Goal: Navigation & Orientation: Understand site structure

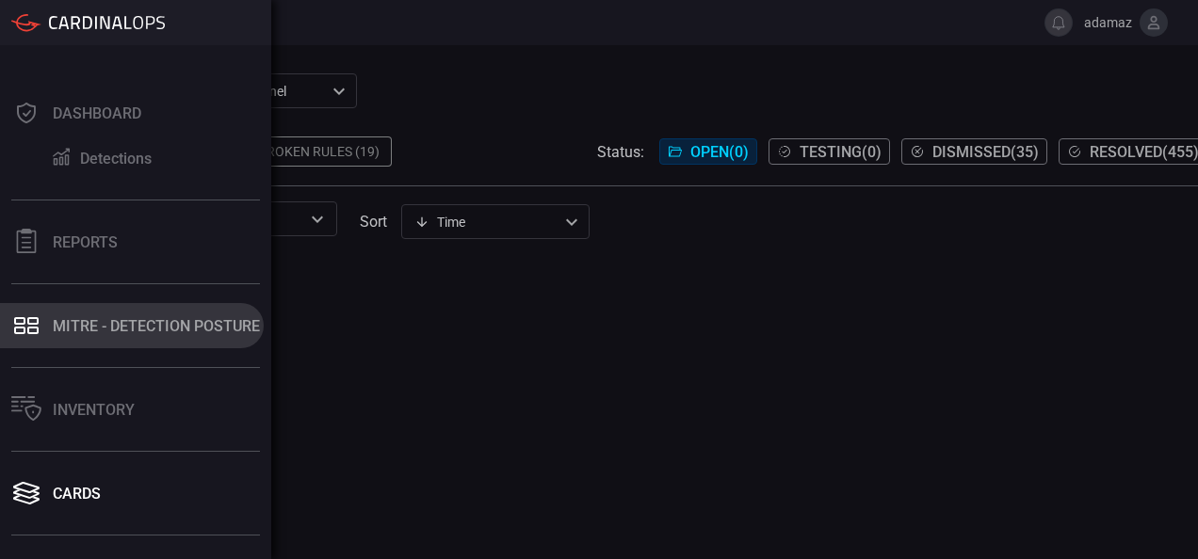
click at [102, 330] on div "MITRE - Detection Posture" at bounding box center [156, 326] width 207 height 18
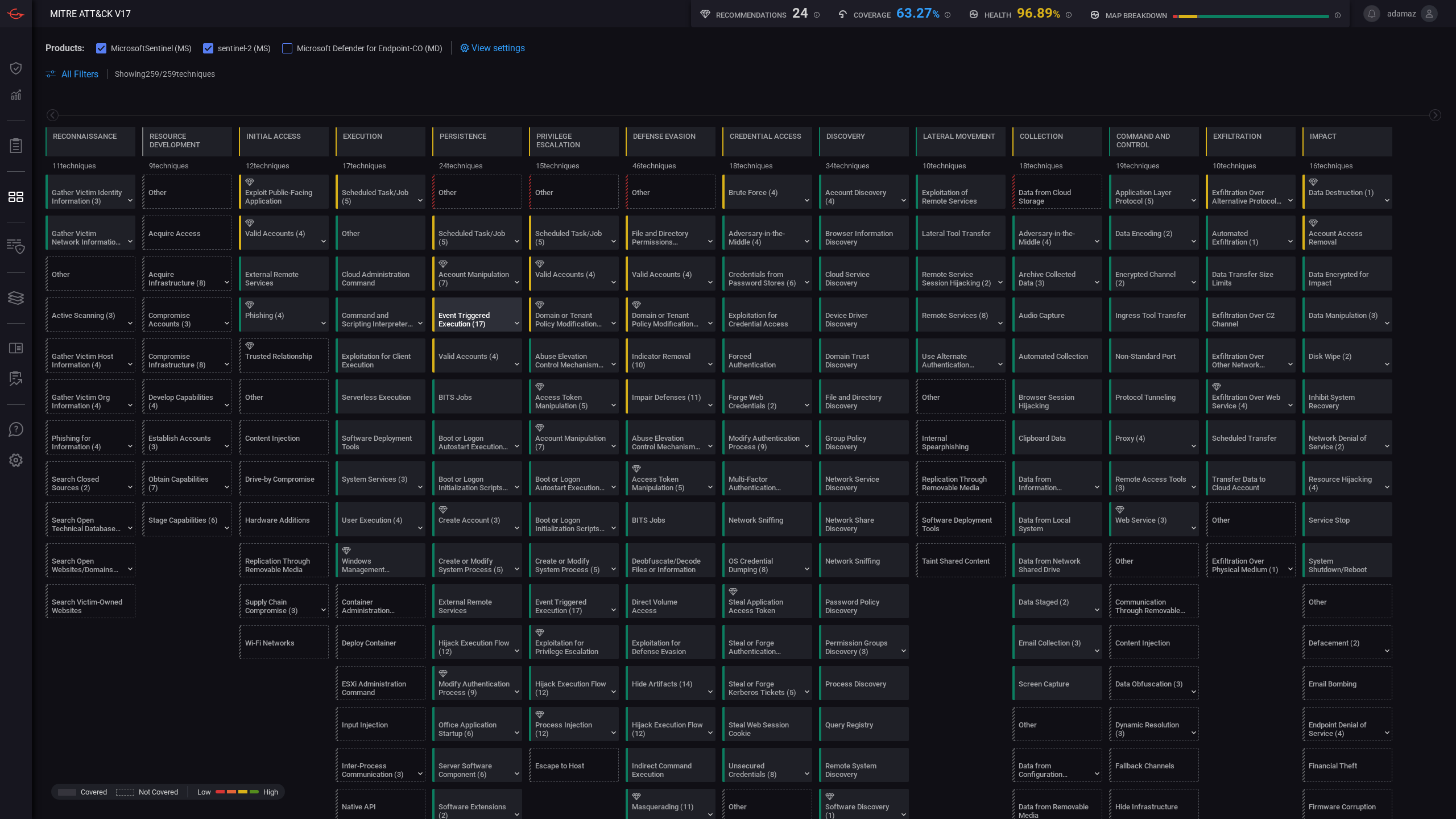
click at [432, 313] on div at bounding box center [434, 314] width 2 height 34
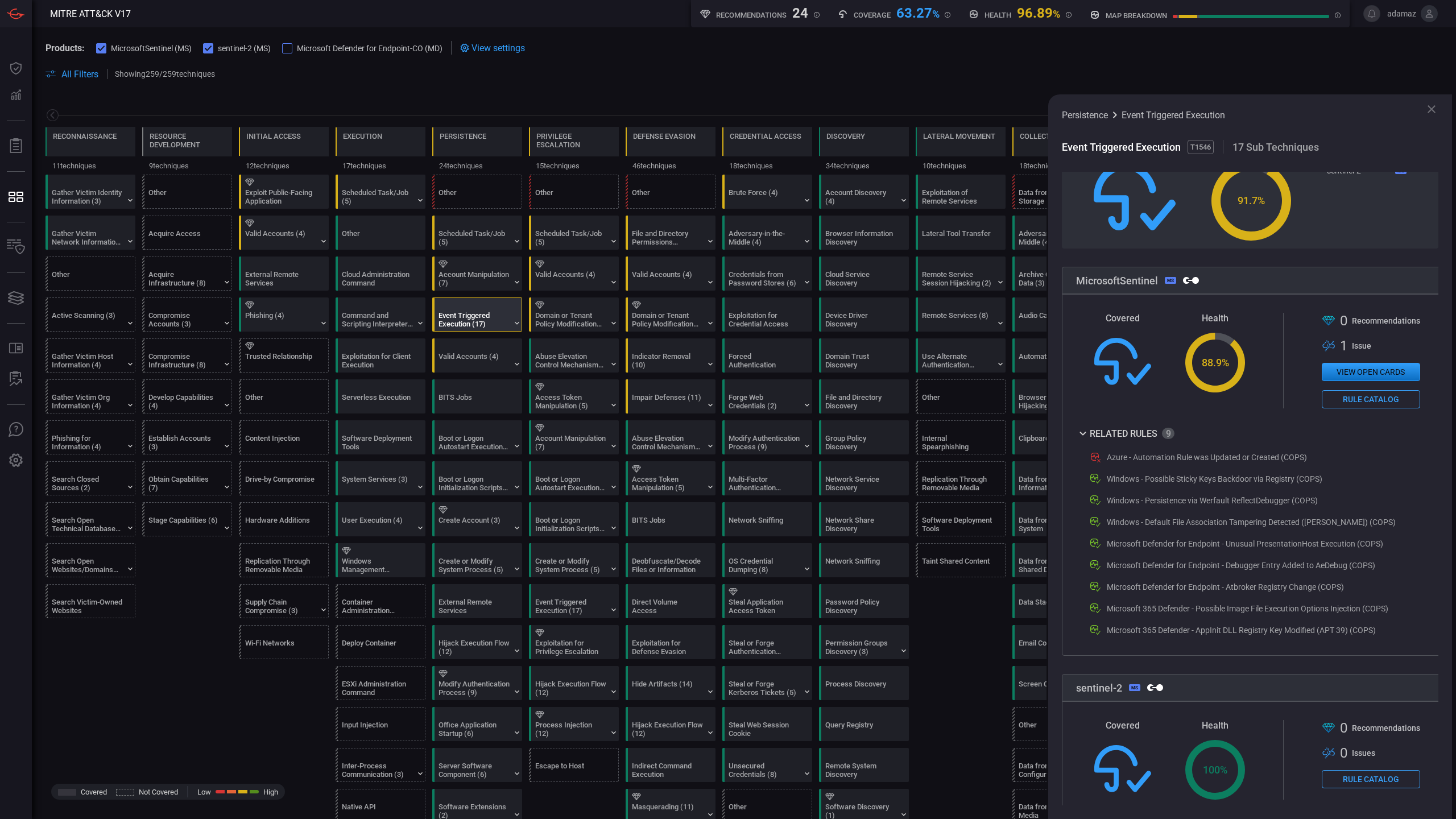
scroll to position [245, 0]
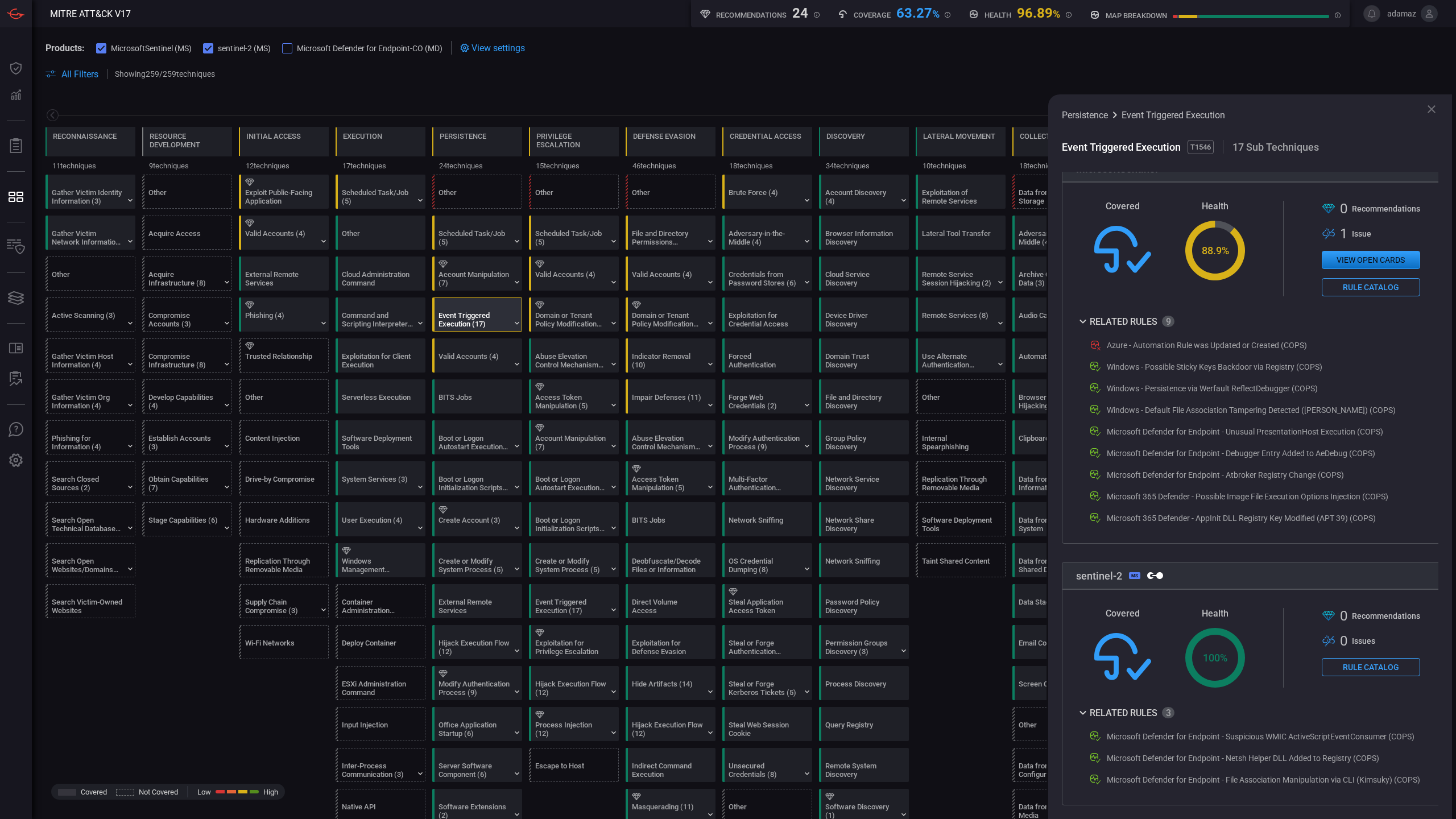
click at [723, 104] on icon at bounding box center [1431, 109] width 14 height 14
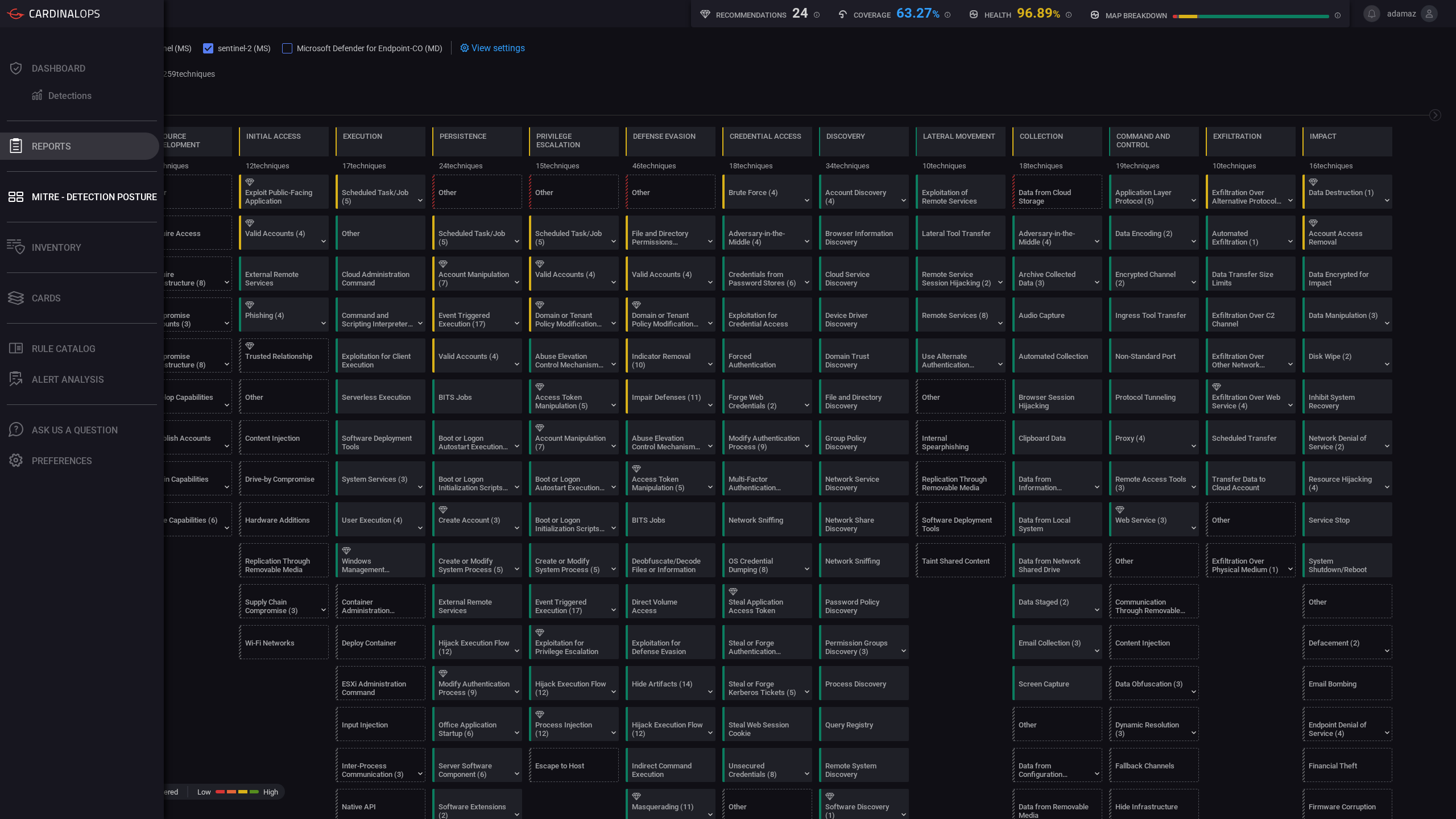
click at [99, 150] on button "Reports" at bounding box center [80, 146] width 159 height 27
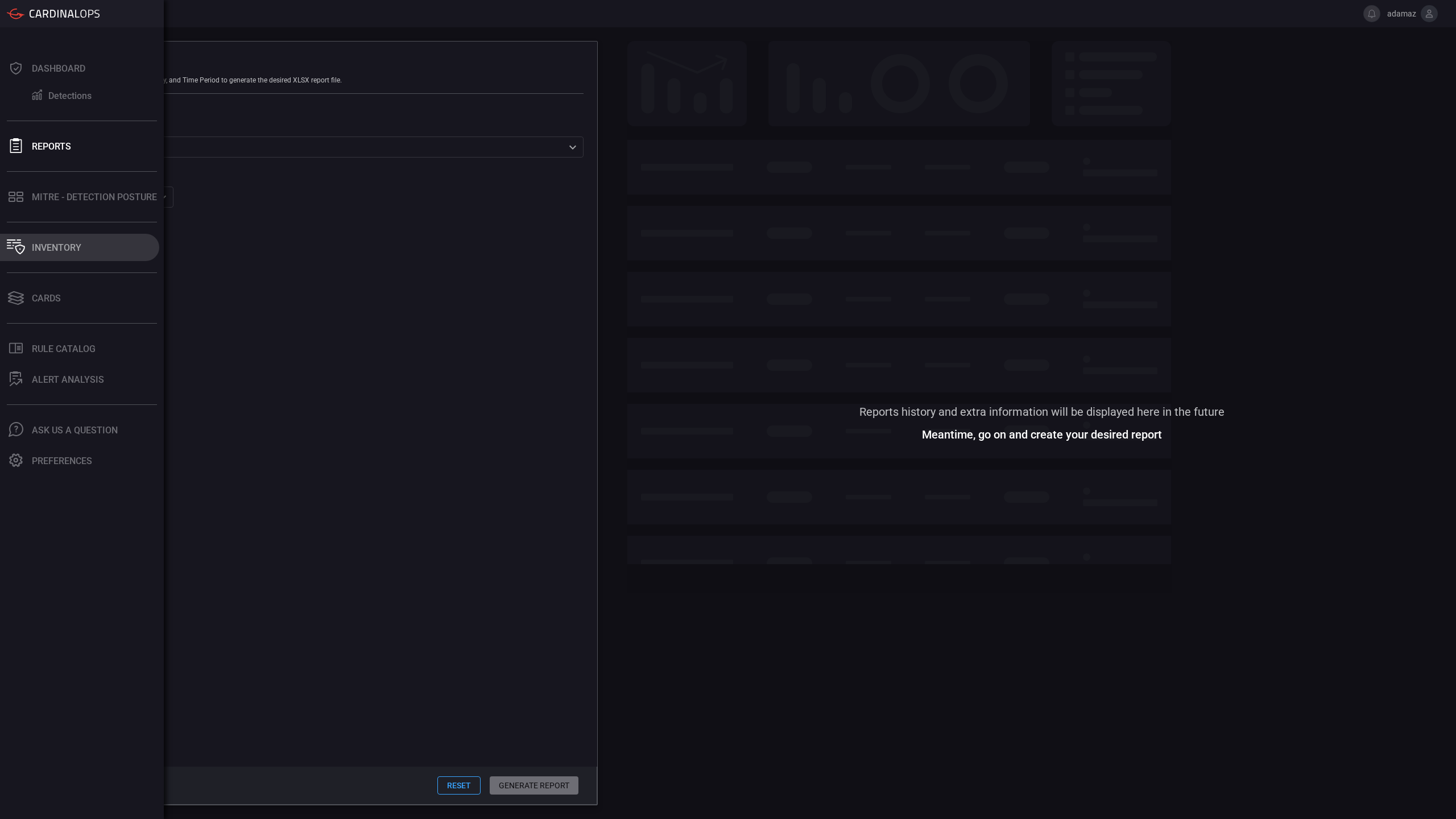
click at [75, 236] on button "Inventory" at bounding box center [80, 247] width 159 height 27
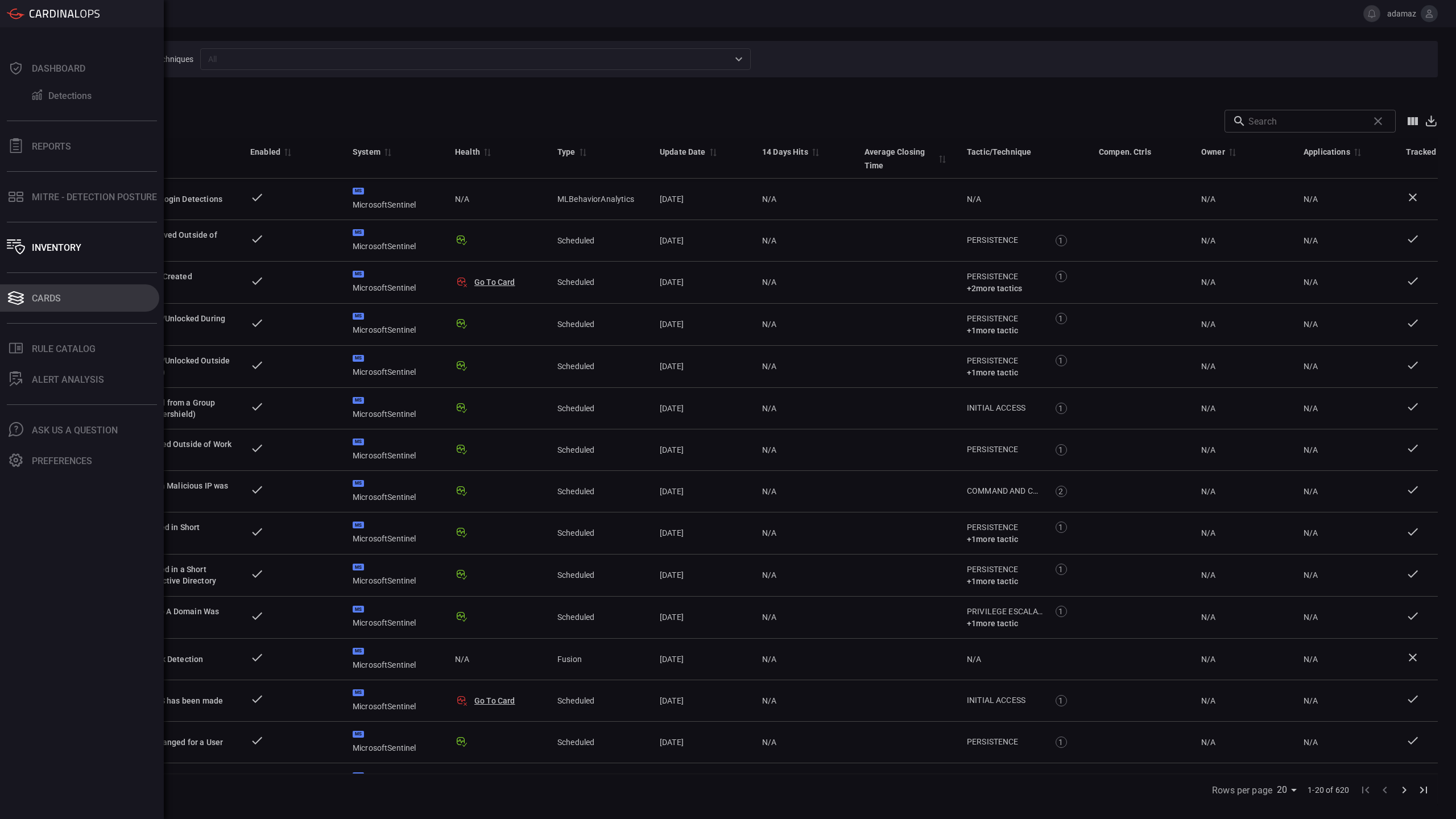
click at [34, 302] on div "Cards" at bounding box center [47, 298] width 29 height 11
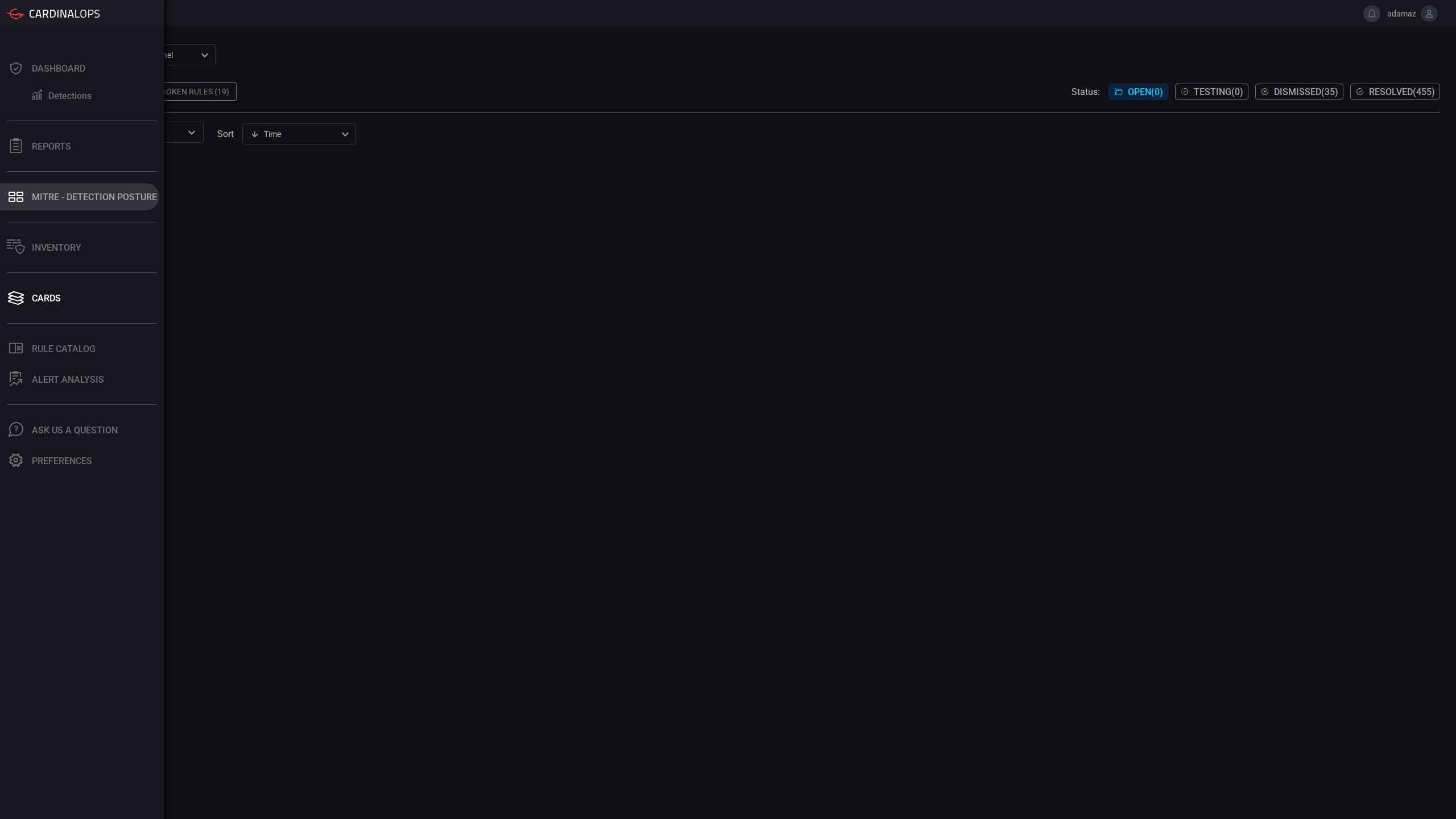
click at [68, 196] on div "MITRE - Detection Posture" at bounding box center [94, 197] width 125 height 11
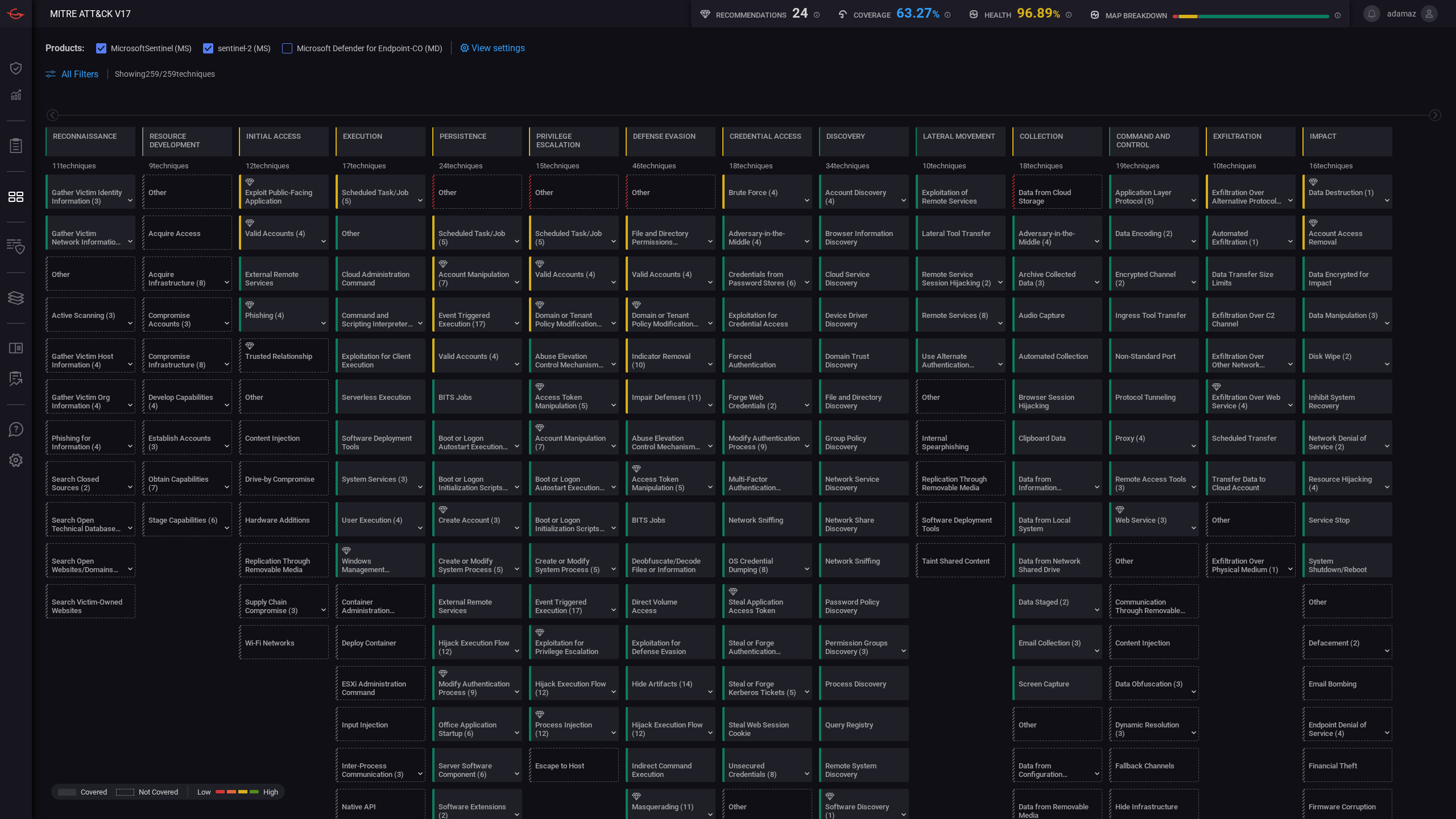
type button "/mitremap"
click at [2, 183] on button "MITRE - Detection Posture MITRE - Detection Posture" at bounding box center [16, 196] width 27 height 27
